Goal: Task Accomplishment & Management: Use online tool/utility

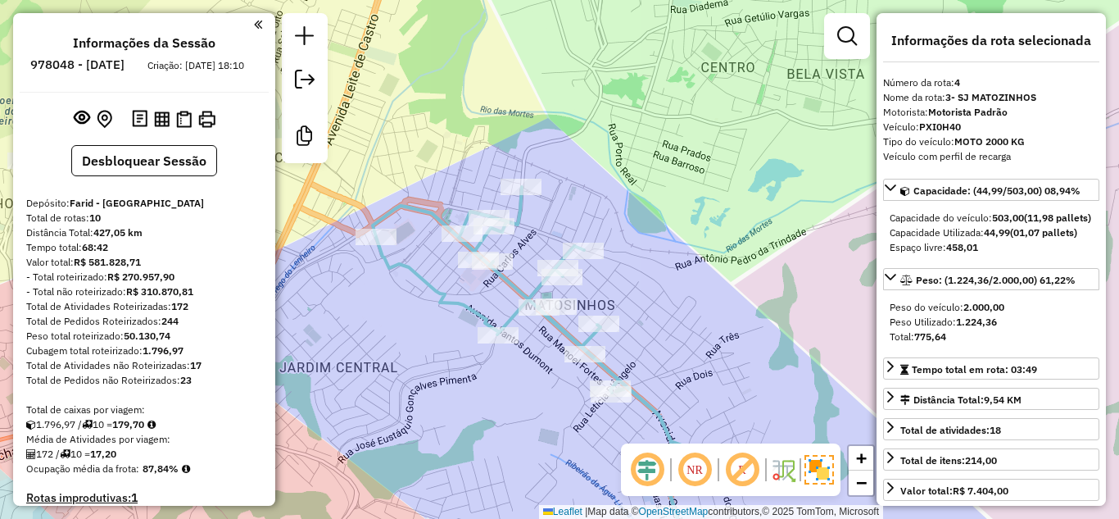
select select "**********"
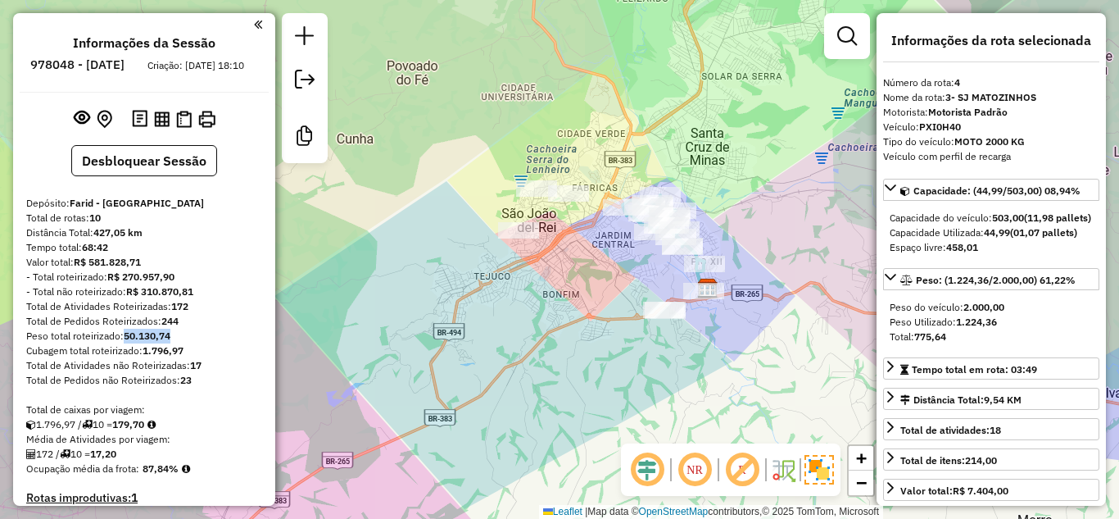
click at [712, 153] on div "Janela de atendimento Grade de atendimento Capacidade Transportadoras Veículos …" at bounding box center [559, 259] width 1119 height 519
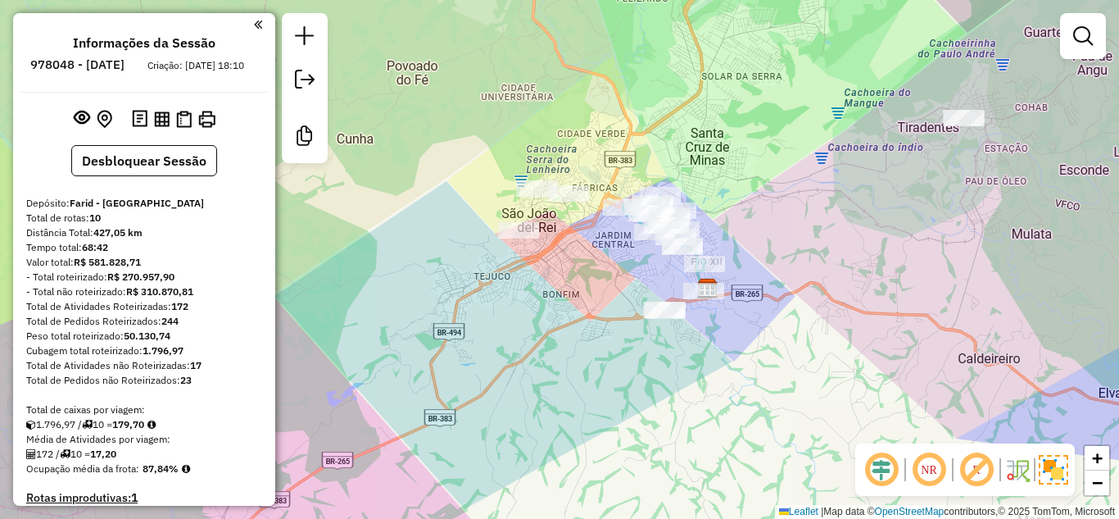
click at [248, 211] on div "Depósito: Farid - [GEOGRAPHIC_DATA]" at bounding box center [144, 203] width 236 height 15
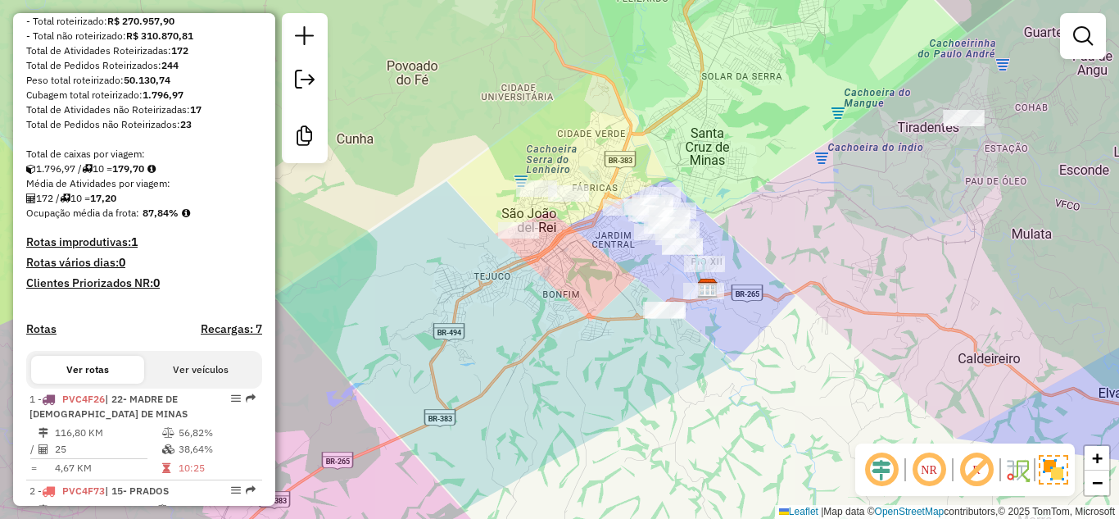
scroll to position [410, 0]
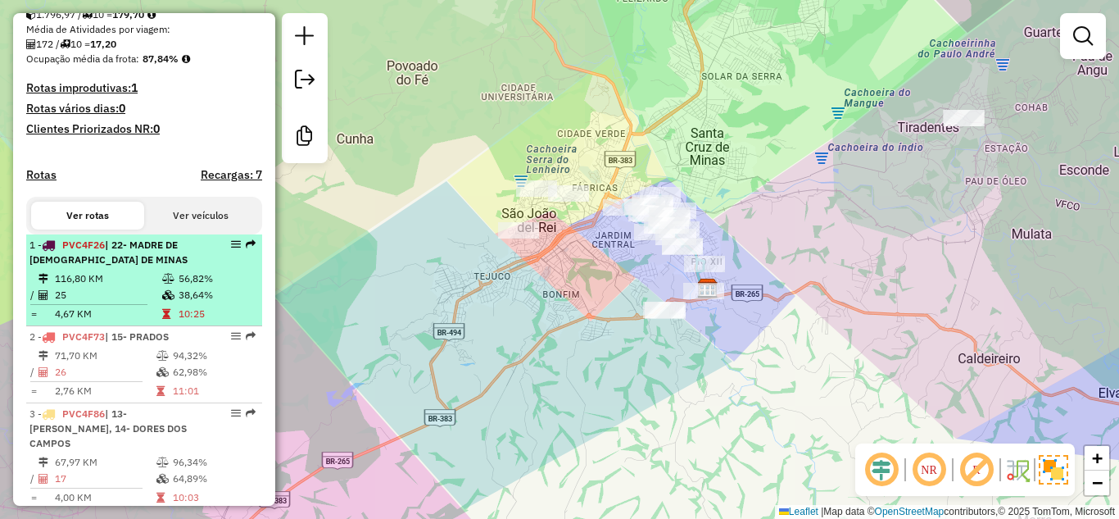
select select "**********"
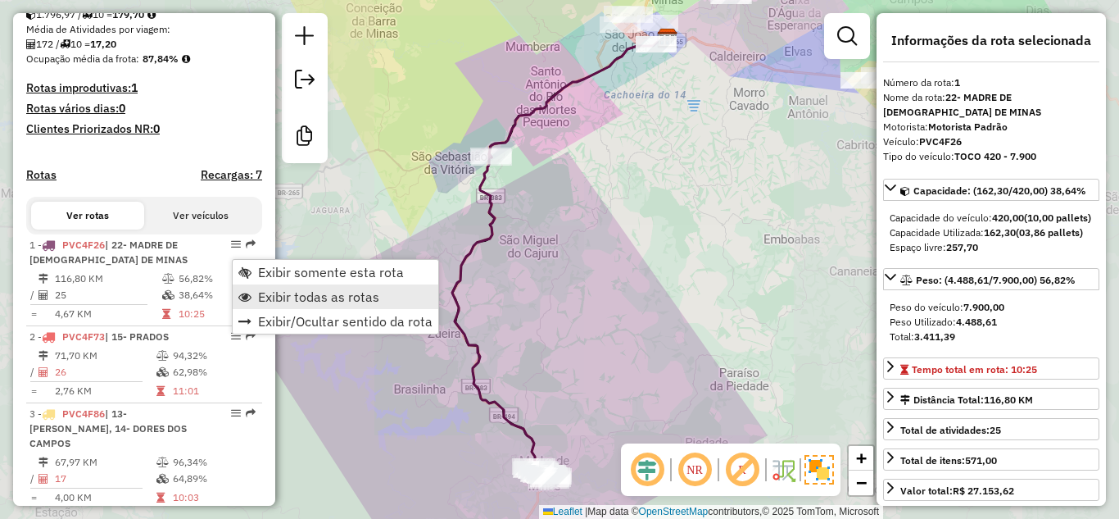
click at [287, 292] on span "Exibir todas as rotas" at bounding box center [318, 296] width 121 height 13
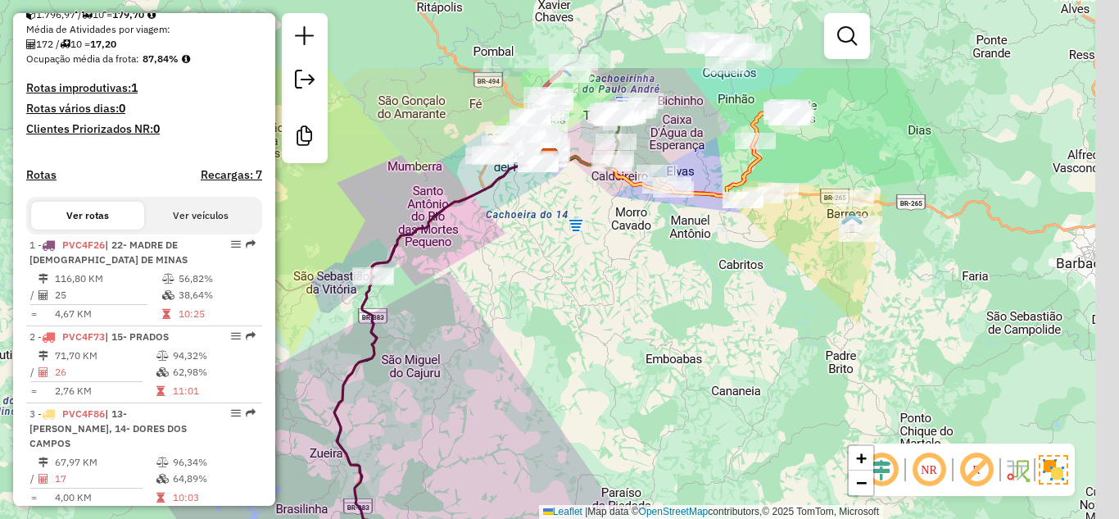
drag, startPoint x: 646, startPoint y: 238, endPoint x: 538, endPoint y: 379, distance: 177.7
click at [538, 379] on div "Janela de atendimento Grade de atendimento Capacidade Transportadoras Veículos …" at bounding box center [559, 259] width 1119 height 519
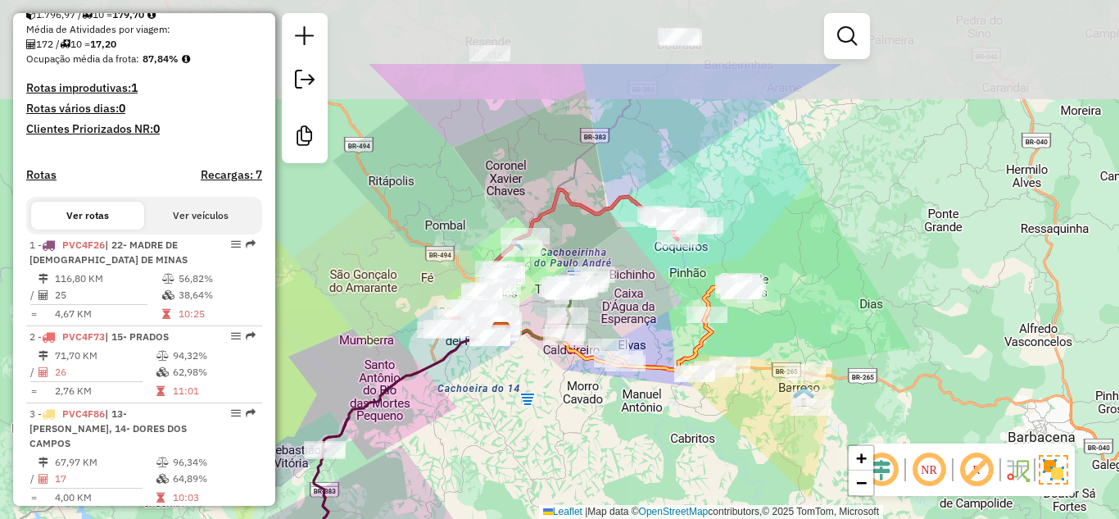
drag, startPoint x: 811, startPoint y: 75, endPoint x: 743, endPoint y: 374, distance: 306.7
click at [743, 374] on div "Janela de atendimento Grade de atendimento Capacidade Transportadoras Veículos …" at bounding box center [559, 259] width 1119 height 519
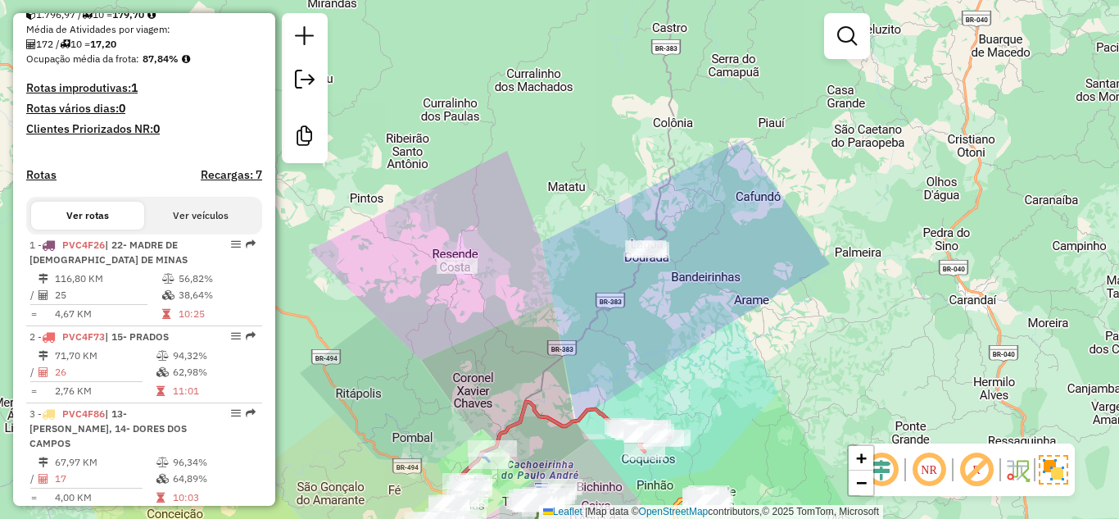
drag, startPoint x: 685, startPoint y: 204, endPoint x: 695, endPoint y: 248, distance: 45.3
click at [695, 248] on div "Janela de atendimento Grade de atendimento Capacidade Transportadoras Veículos …" at bounding box center [559, 259] width 1119 height 519
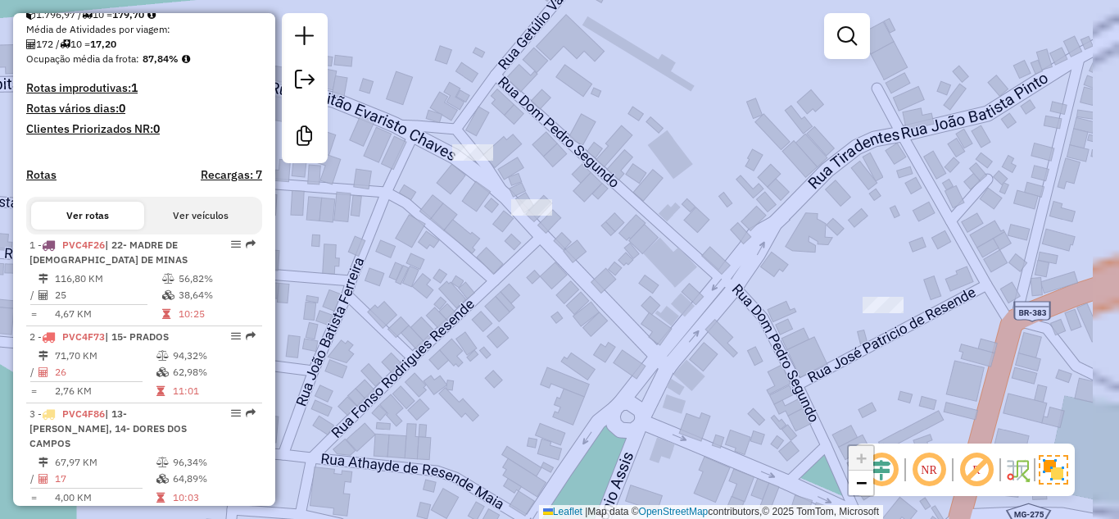
drag, startPoint x: 647, startPoint y: 303, endPoint x: 621, endPoint y: 254, distance: 55.7
click at [621, 254] on div "Janela de atendimento Grade de atendimento Capacidade Transportadoras Veículos …" at bounding box center [559, 259] width 1119 height 519
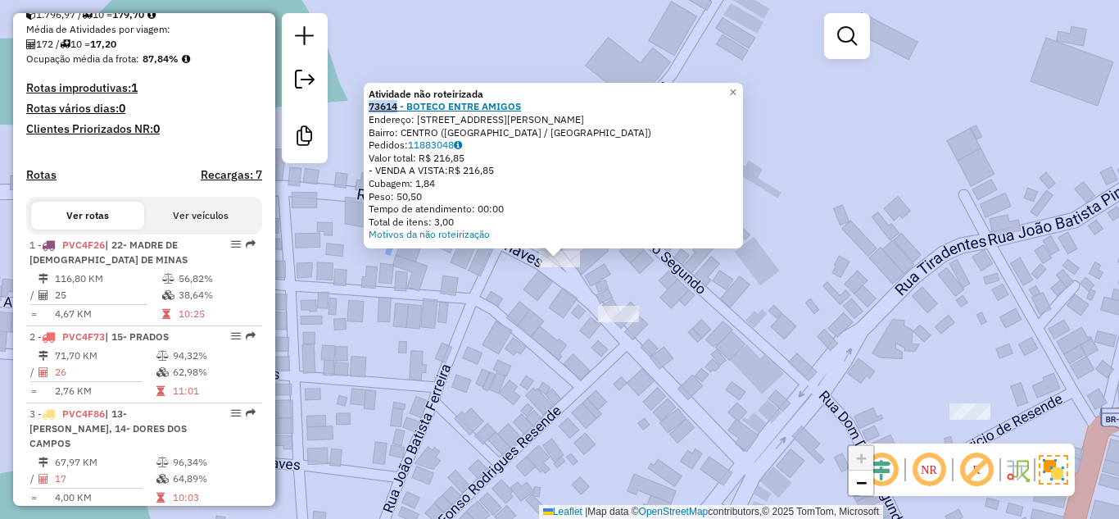
drag, startPoint x: 373, startPoint y: 105, endPoint x: 404, endPoint y: 105, distance: 31.1
click at [404, 105] on div "Atividade não roteirizada 73614 - BOTECO ENTRE AMIGOS Endereço: [STREET_ADDRESS…" at bounding box center [553, 166] width 379 height 166
copy strong "73614"
click at [996, 214] on div "Atividade não roteirizada 73614 - BOTECO ENTRE AMIGOS Endereço: [STREET_ADDRESS…" at bounding box center [559, 259] width 1119 height 519
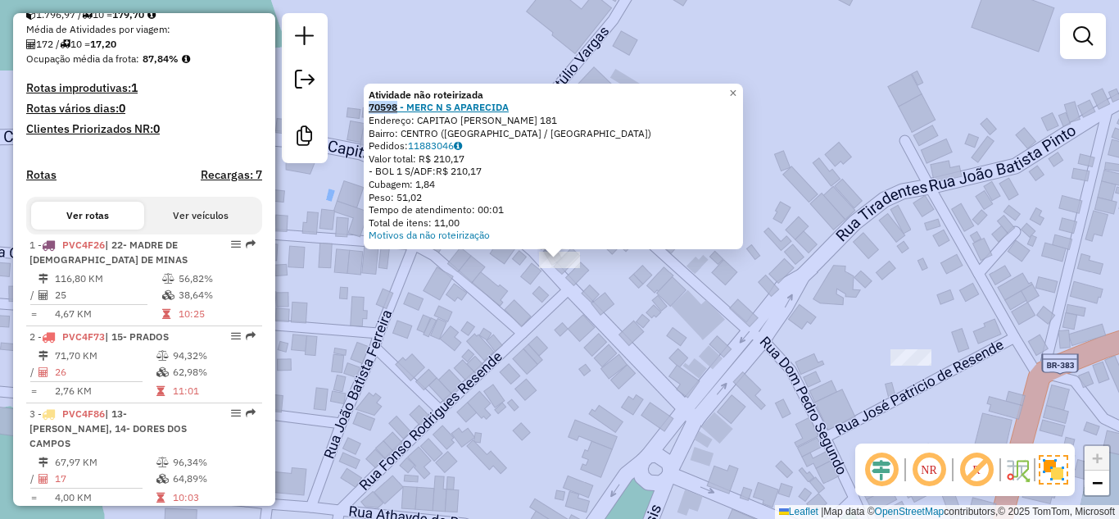
drag, startPoint x: 370, startPoint y: 110, endPoint x: 403, endPoint y: 110, distance: 32.8
click at [403, 110] on div "Atividade não roteirizada 70598 - MERC N S APARECIDA Endereço: CAPITAO EVARISTO…" at bounding box center [553, 167] width 379 height 166
copy strong "70598"
click at [924, 244] on div "Atividade não roteirizada 70598 - MERC N S APARECIDA Endereço: CAPITAO EVARISTO…" at bounding box center [559, 259] width 1119 height 519
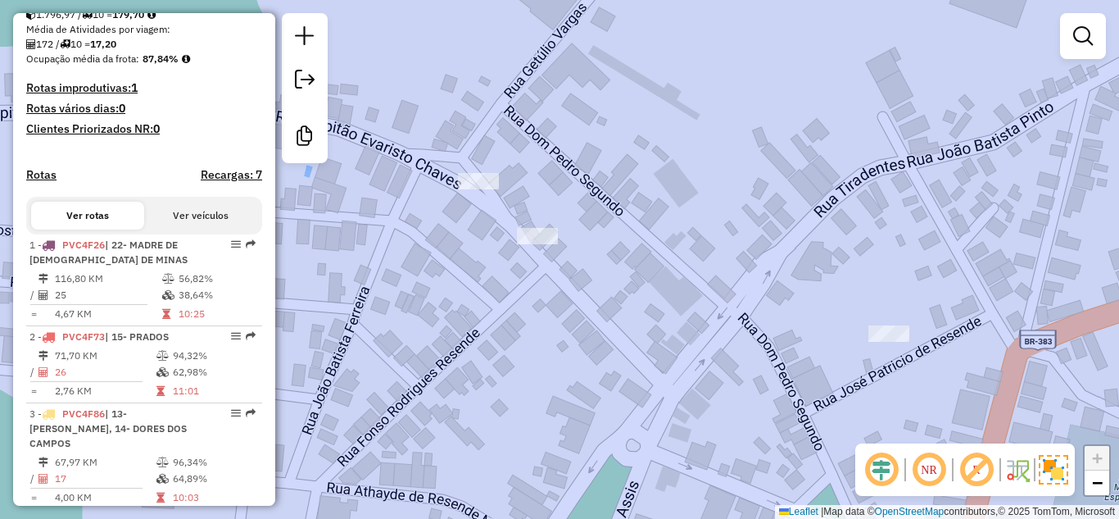
drag, startPoint x: 927, startPoint y: 261, endPoint x: 689, endPoint y: 100, distance: 286.8
click at [689, 100] on div "Janela de atendimento Grade de atendimento Capacidade Transportadoras Veículos …" at bounding box center [559, 259] width 1119 height 519
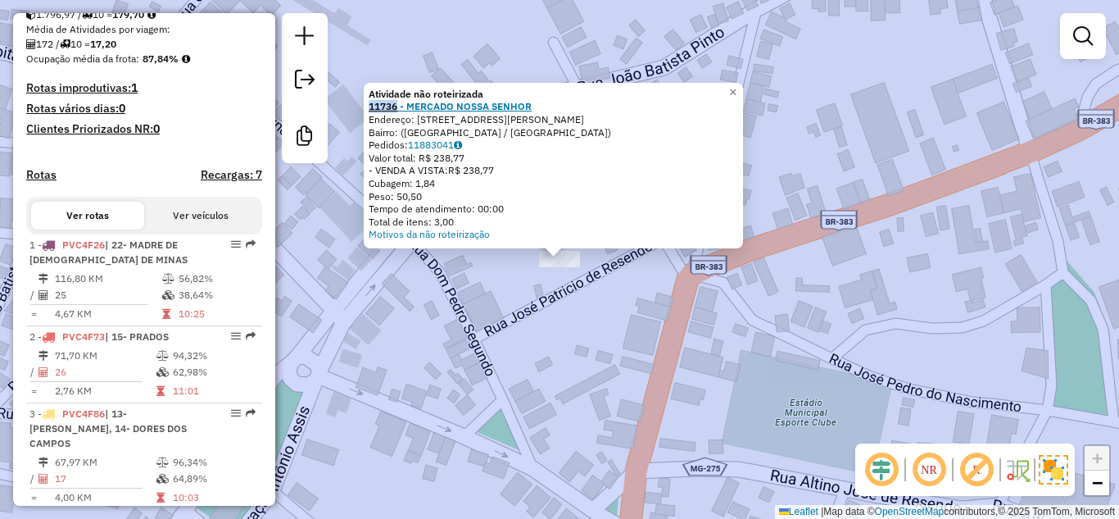
drag, startPoint x: 372, startPoint y: 111, endPoint x: 405, endPoint y: 111, distance: 32.8
click at [405, 111] on div "Atividade não roteirizada 11736 - MERCADO NOSSA SENHOR Endereço: [STREET_ADDRES…" at bounding box center [553, 166] width 379 height 166
copy strong "11736"
click at [885, 140] on div "Atividade não roteirizada 11736 - MERCADO NOSSA SENHOR Endereço: [STREET_ADDRES…" at bounding box center [559, 259] width 1119 height 519
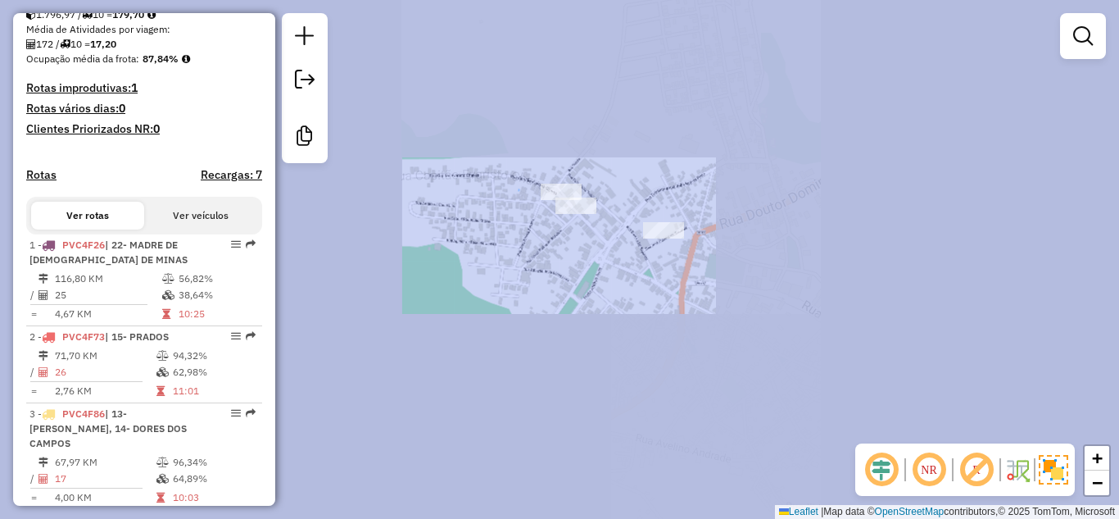
click at [710, 234] on div "Janela de atendimento Grade de atendimento Capacidade Transportadoras Veículos …" at bounding box center [559, 259] width 1119 height 519
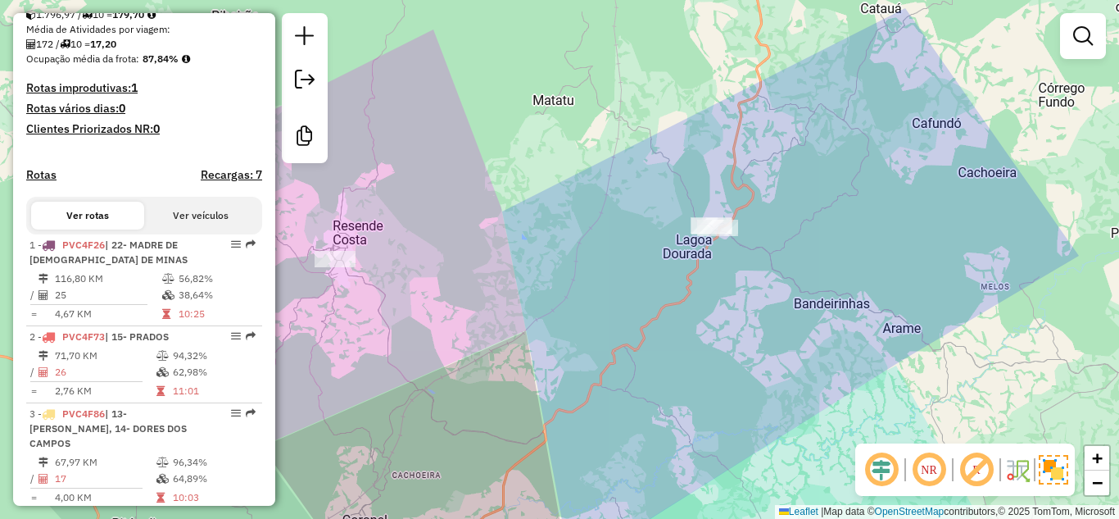
click at [552, 293] on div "Janela de atendimento Grade de atendimento Capacidade Transportadoras Veículos …" at bounding box center [559, 259] width 1119 height 519
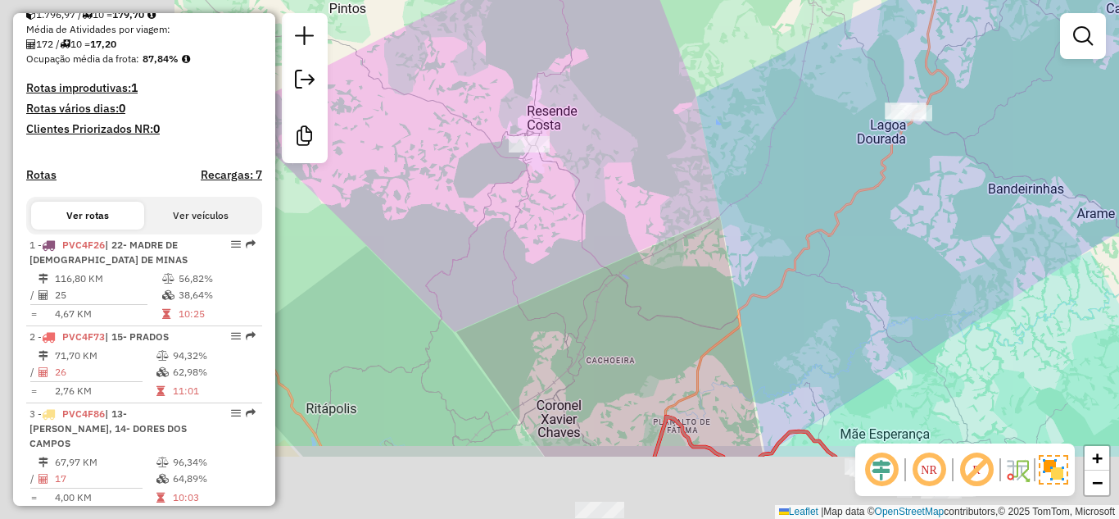
drag, startPoint x: 414, startPoint y: 370, endPoint x: 610, endPoint y: 253, distance: 227.8
click at [610, 253] on div "Janela de atendimento Grade de atendimento Capacidade Transportadoras Veículos …" at bounding box center [559, 259] width 1119 height 519
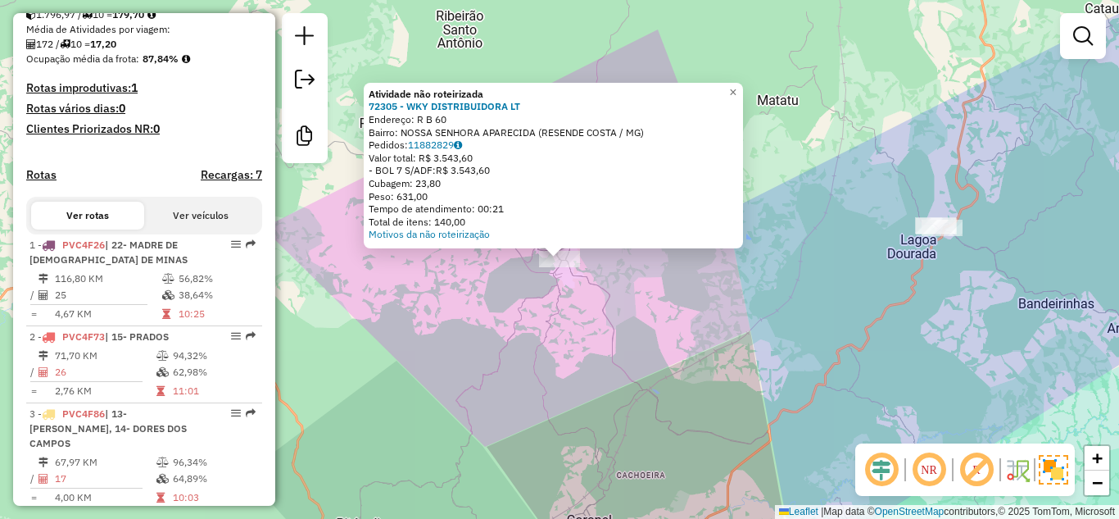
drag, startPoint x: 610, startPoint y: 331, endPoint x: 610, endPoint y: 320, distance: 10.7
click at [610, 320] on div "Atividade não roteirizada 72305 - WKY DISTRIBUIDORA LT Endereço: R B 60 Bairro:…" at bounding box center [559, 259] width 1119 height 519
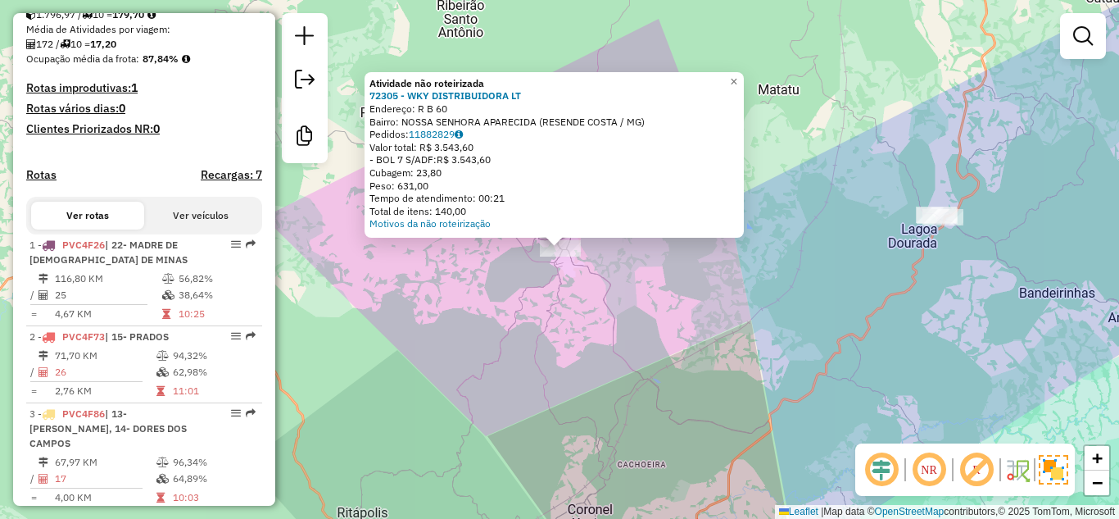
click at [610, 320] on div "Atividade não roteirizada 72305 - WKY DISTRIBUIDORA LT Endereço: R B 60 Bairro:…" at bounding box center [559, 259] width 1119 height 519
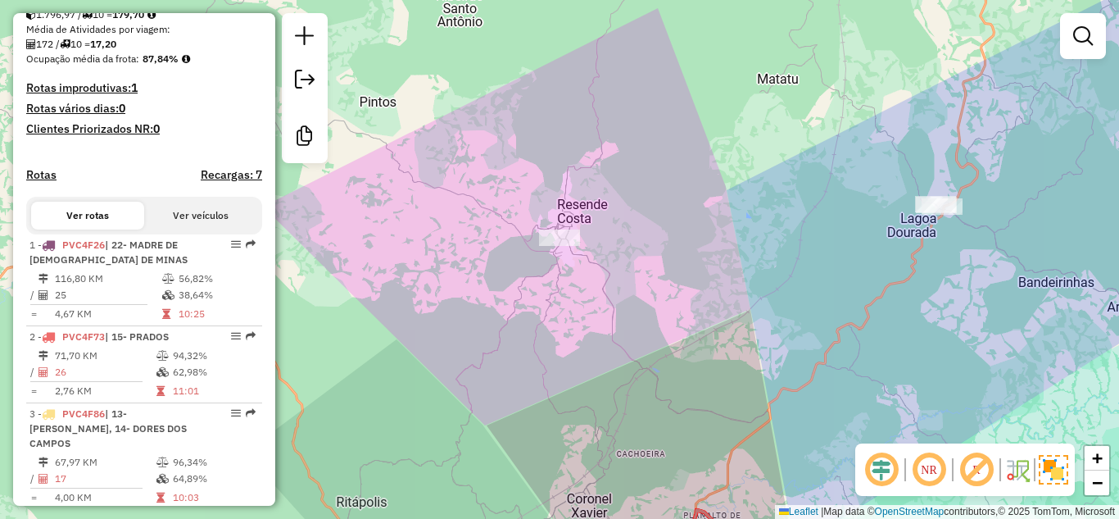
drag, startPoint x: 597, startPoint y: 326, endPoint x: 591, endPoint y: 197, distance: 128.8
click at [591, 198] on div "Janela de atendimento Grade de atendimento Capacidade Transportadoras Veículos …" at bounding box center [559, 259] width 1119 height 519
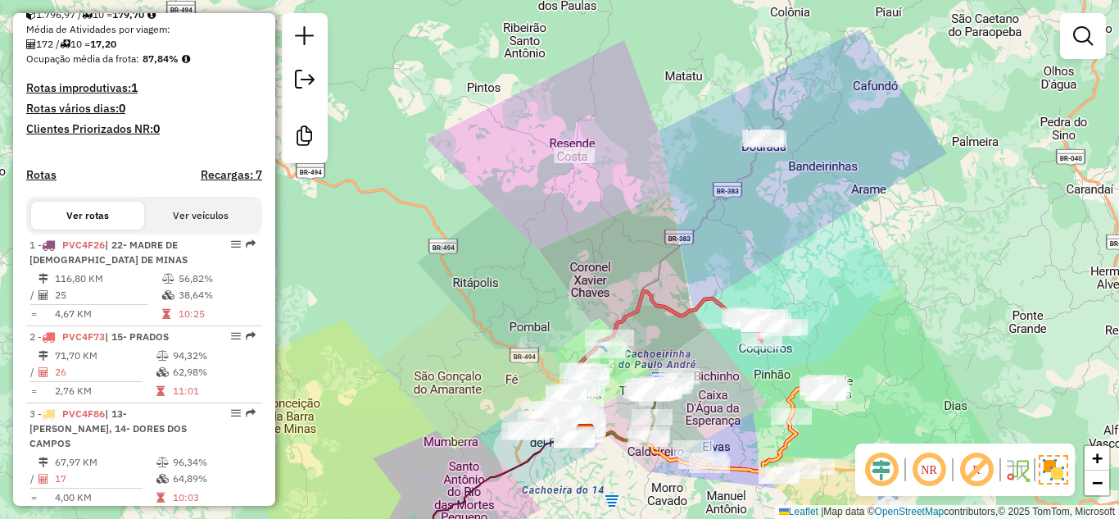
drag, startPoint x: 567, startPoint y: 261, endPoint x: 575, endPoint y: 216, distance: 45.0
click at [575, 216] on div "Janela de atendimento Grade de atendimento Capacidade Transportadoras Veículos …" at bounding box center [559, 259] width 1119 height 519
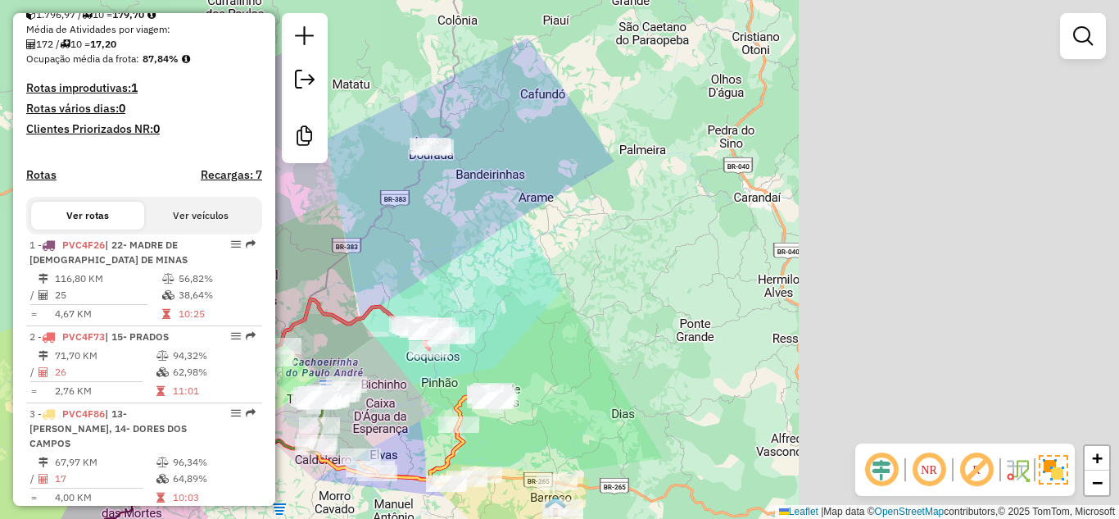
drag, startPoint x: 723, startPoint y: 178, endPoint x: 579, endPoint y: 225, distance: 150.8
click at [580, 223] on div "Janela de atendimento Grade de atendimento Capacidade Transportadoras Veículos …" at bounding box center [559, 259] width 1119 height 519
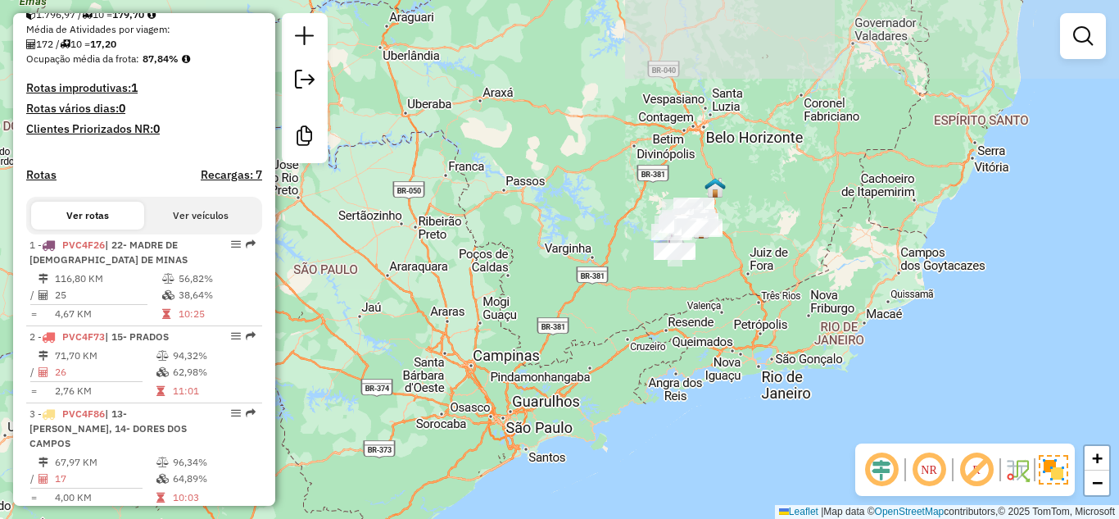
drag, startPoint x: 895, startPoint y: 219, endPoint x: 520, endPoint y: 292, distance: 382.3
click at [520, 292] on div "Janela de atendimento Grade de atendimento Capacidade Transportadoras Veículos …" at bounding box center [559, 259] width 1119 height 519
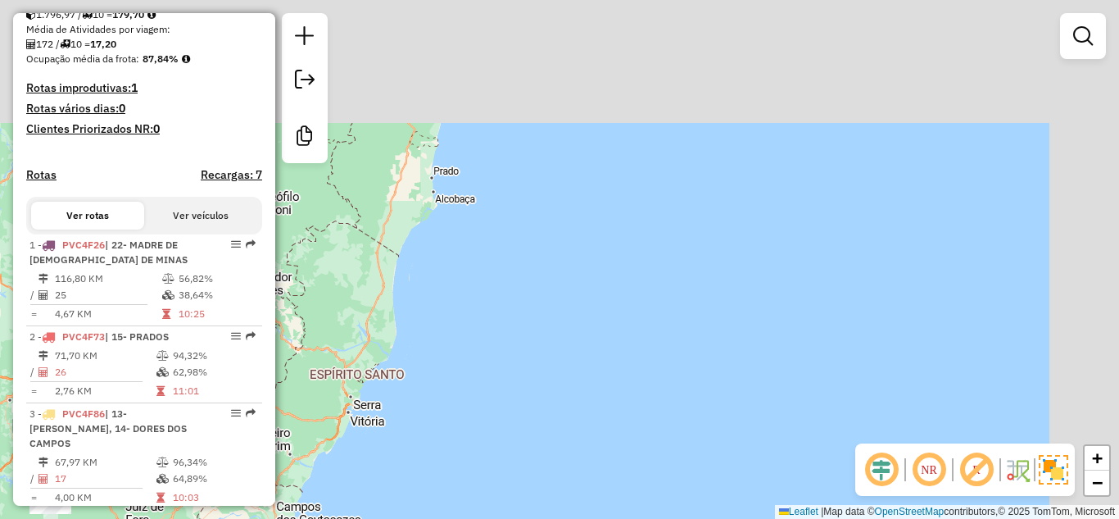
drag, startPoint x: 888, startPoint y: 153, endPoint x: 625, endPoint y: 381, distance: 348.0
click at [625, 374] on div "Janela de atendimento Grade de atendimento Capacidade Transportadoras Veículos …" at bounding box center [559, 259] width 1119 height 519
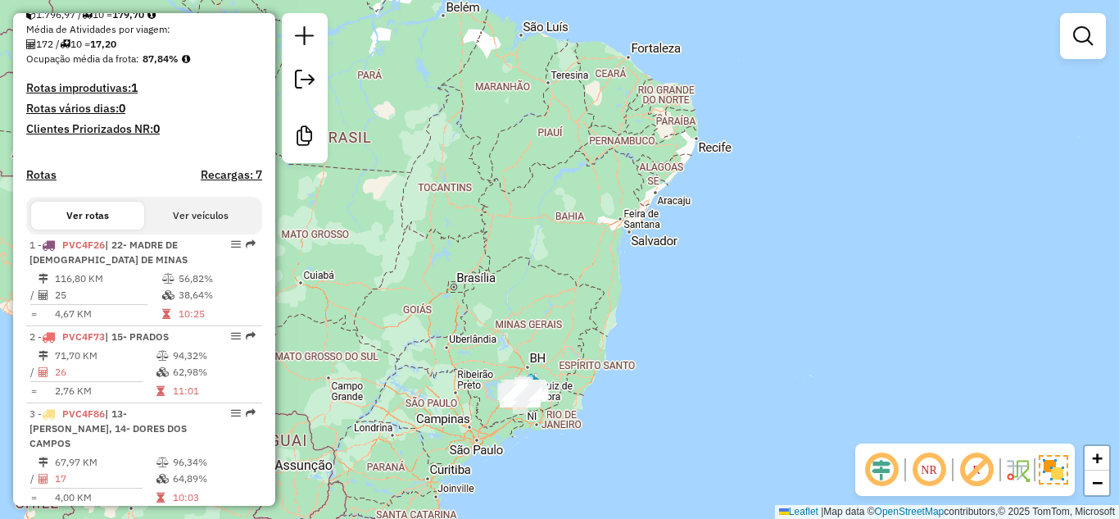
drag, startPoint x: 785, startPoint y: 234, endPoint x: 550, endPoint y: 324, distance: 251.9
click at [547, 321] on div "Janela de atendimento Grade de atendimento Capacidade Transportadoras Veículos …" at bounding box center [559, 259] width 1119 height 519
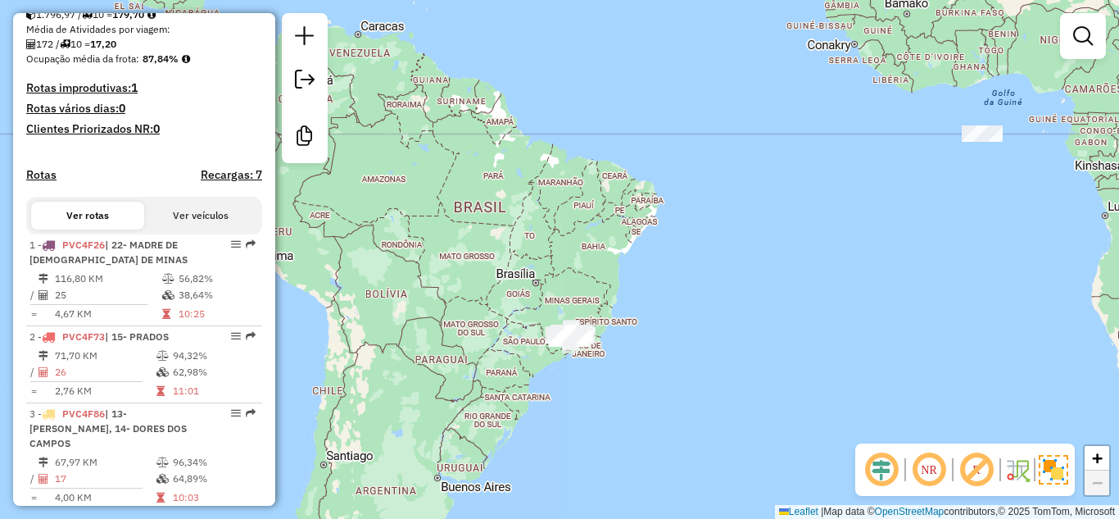
click at [970, 142] on div at bounding box center [982, 133] width 41 height 16
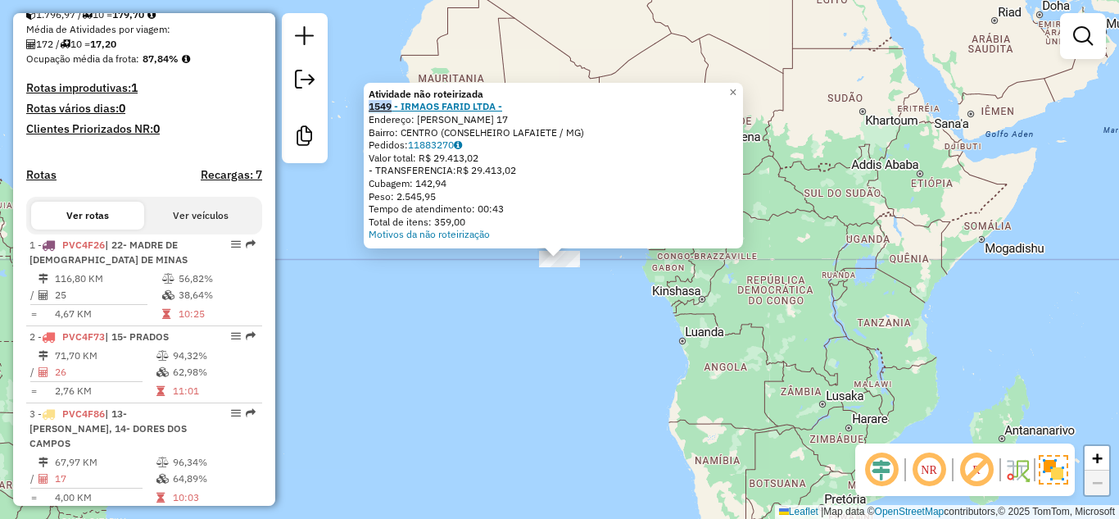
drag, startPoint x: 370, startPoint y: 109, endPoint x: 398, endPoint y: 108, distance: 27.9
click at [398, 108] on div "Atividade não roteirizada 1549 - IRMAOS FARID LTDA - Endereço: [PERSON_NAME] 17…" at bounding box center [553, 166] width 379 height 166
copy strong "1549"
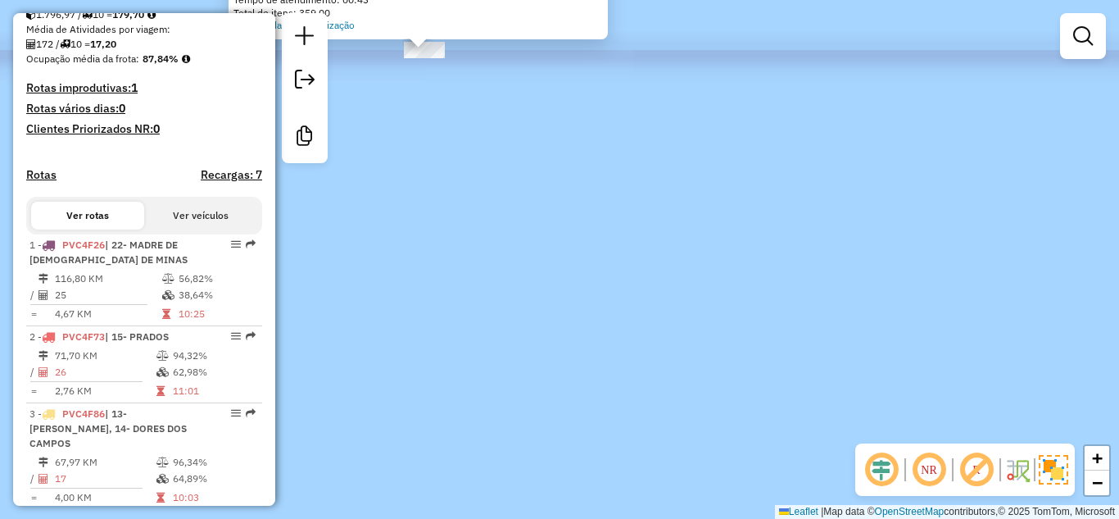
drag, startPoint x: 409, startPoint y: 154, endPoint x: 569, endPoint y: 382, distance: 278.3
click at [569, 382] on div "Atividade não roteirizada 1549 - IRMAOS FARID LTDA - Endereço: [PERSON_NAME] 17…" at bounding box center [559, 259] width 1119 height 519
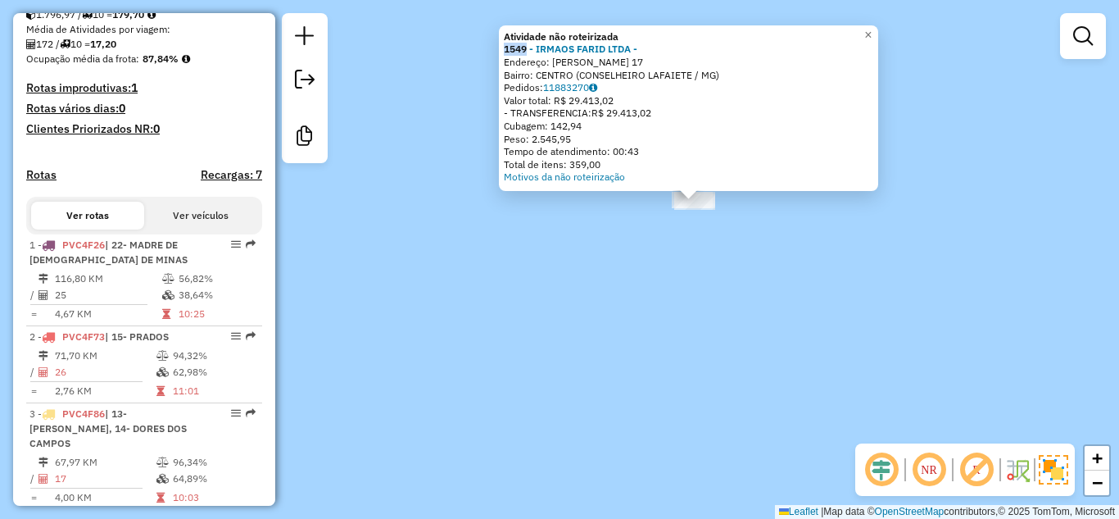
click at [670, 199] on div "Atividade não roteirizada 1549 - IRMAOS FARID LTDA - Endereço: [PERSON_NAME] 17…" at bounding box center [559, 259] width 1119 height 519
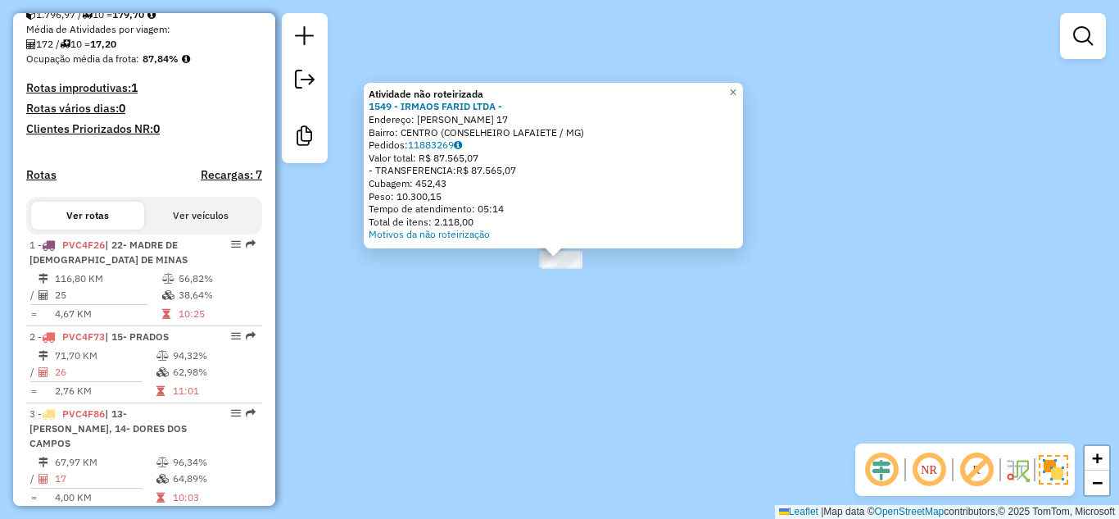
click at [750, 356] on div "Atividade não roteirizada 1549 - [PERSON_NAME] LTDA - Endereço: [PERSON_NAME] 1…" at bounding box center [559, 259] width 1119 height 519
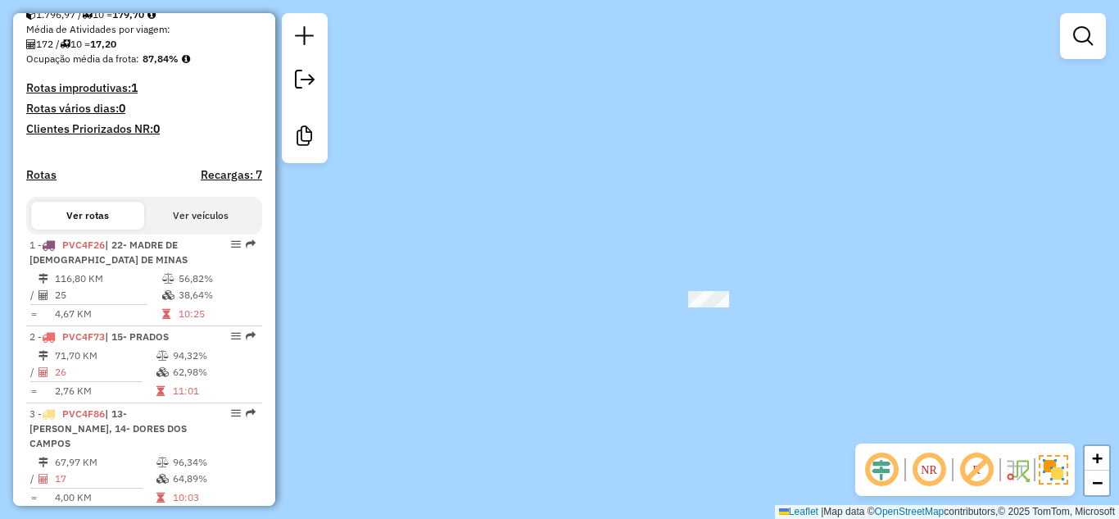
click at [937, 229] on div "Janela de atendimento Grade de atendimento Capacidade Transportadoras Veículos …" at bounding box center [559, 259] width 1119 height 519
